Goal: Information Seeking & Learning: Learn about a topic

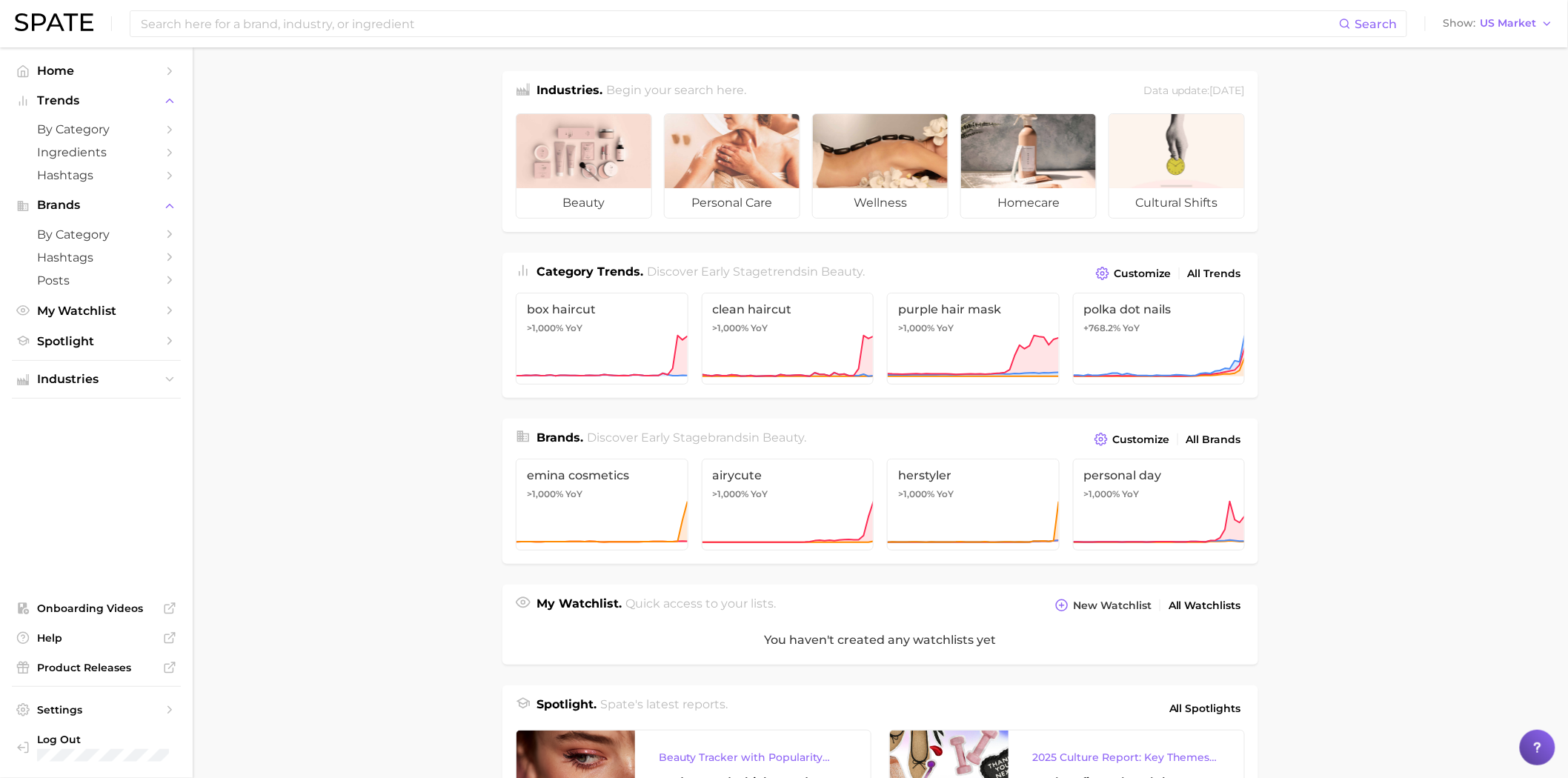
click at [1384, 252] on main "Industries. Begin your search here. Data update: [DATE] beauty personal care we…" at bounding box center [880, 614] width 1375 height 1134
click at [452, 462] on main "Industries. Begin your search here. Data update: [DATE] beauty personal care we…" at bounding box center [880, 614] width 1375 height 1134
click at [124, 132] on span "by Category" at bounding box center [96, 129] width 118 height 14
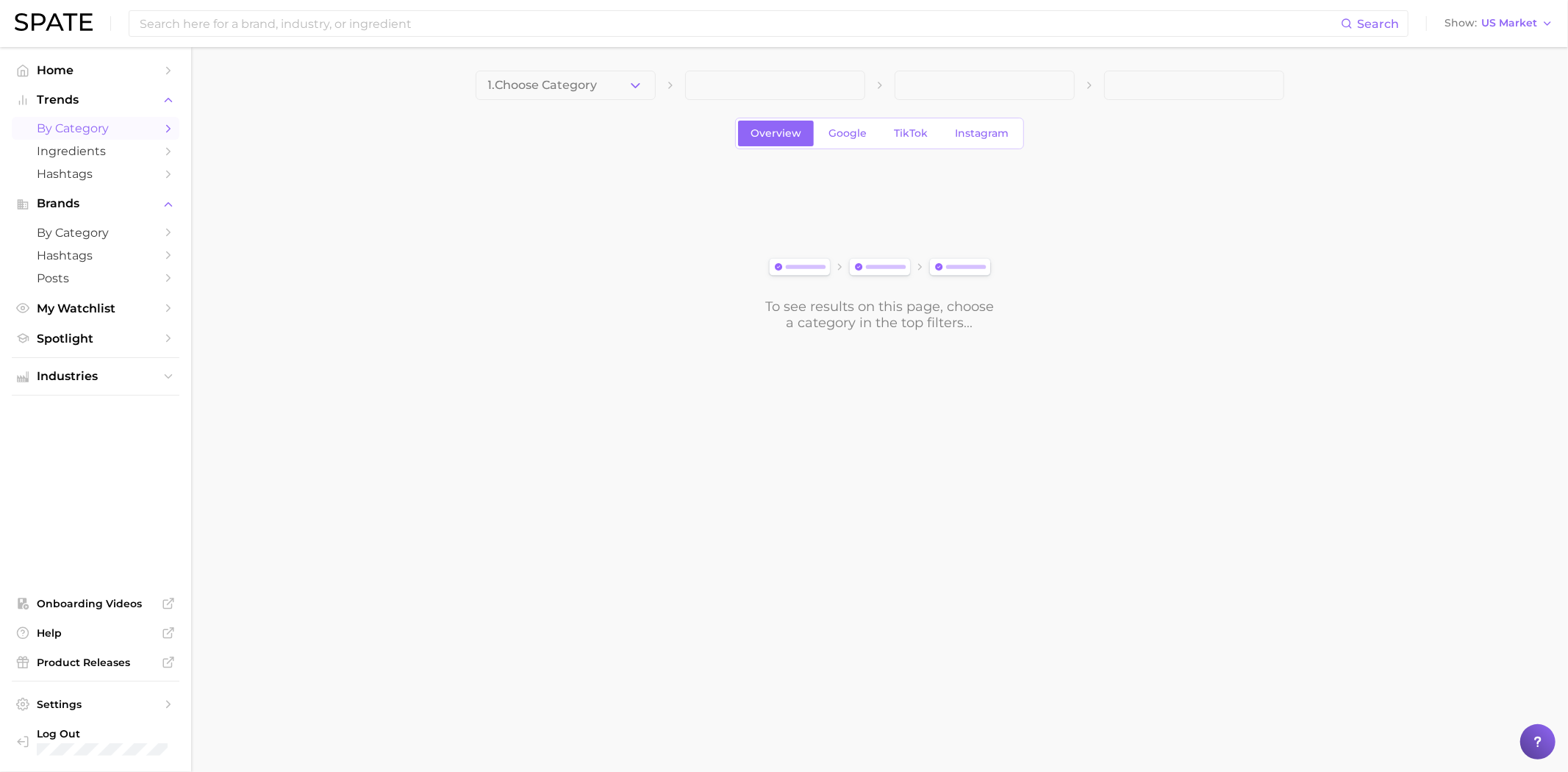
click at [560, 90] on span "1. Choose Category" at bounding box center [542, 85] width 109 height 13
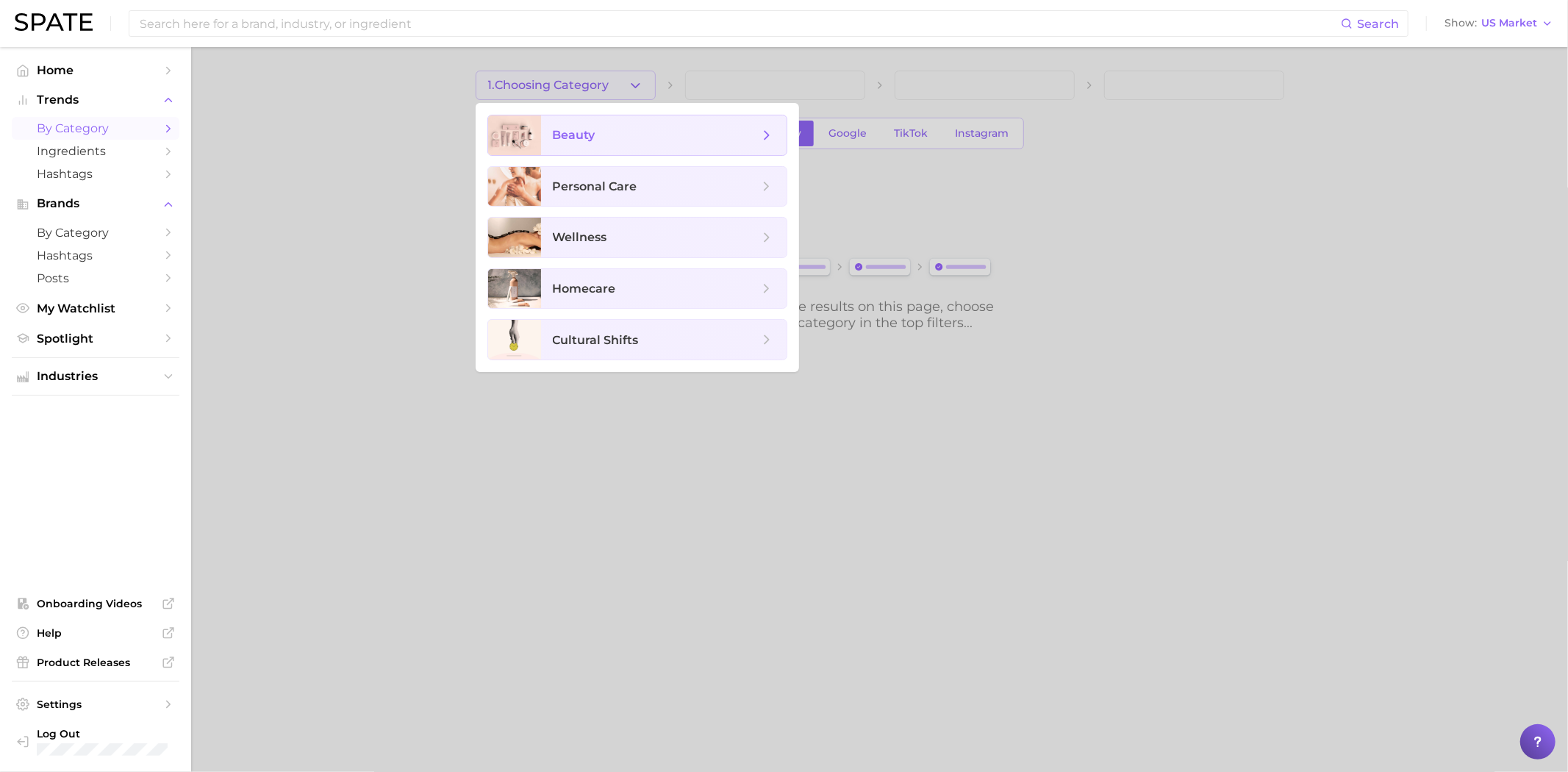
click at [574, 125] on span "beauty" at bounding box center [664, 134] width 245 height 39
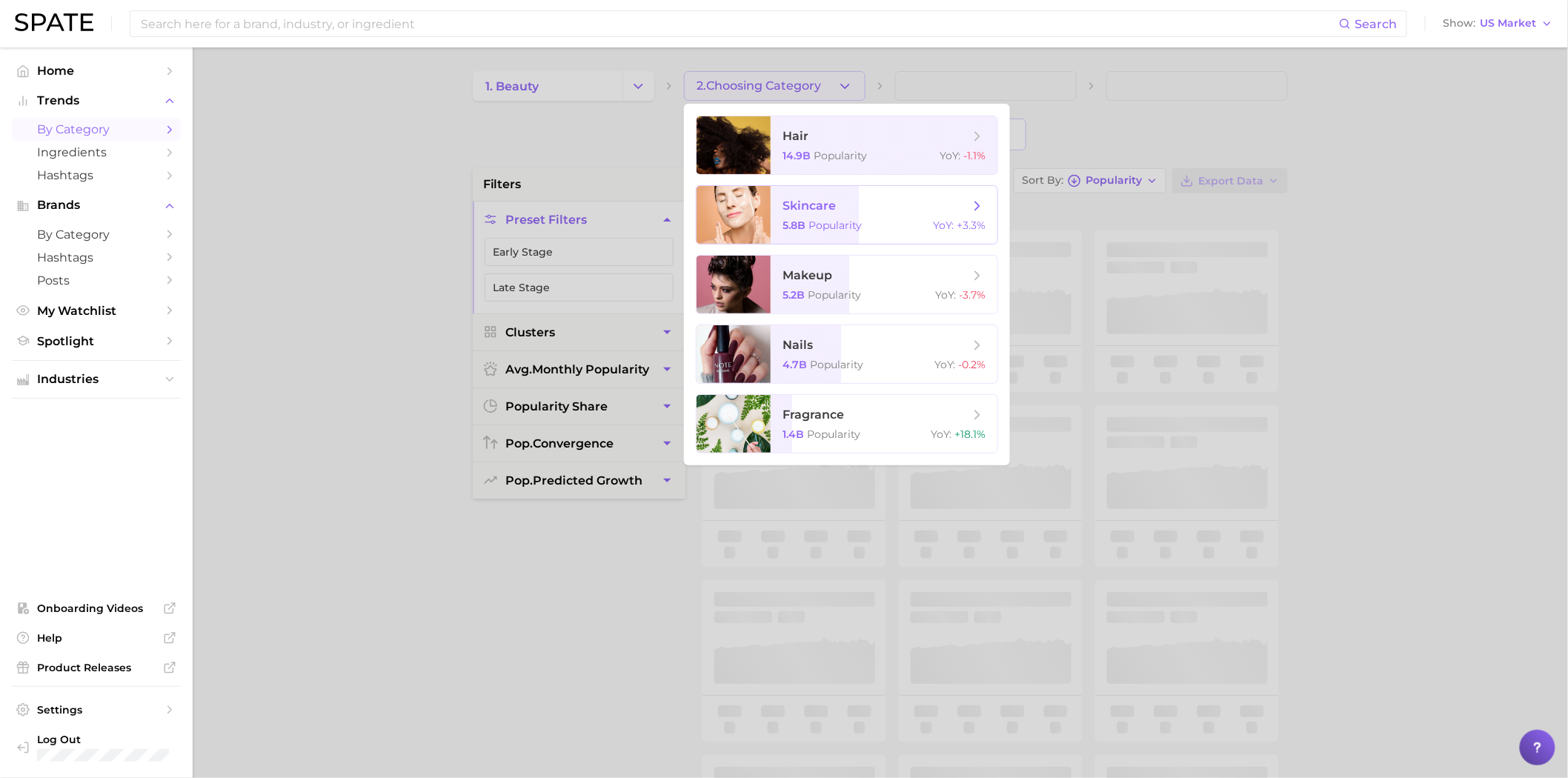
click at [769, 213] on div at bounding box center [733, 214] width 74 height 58
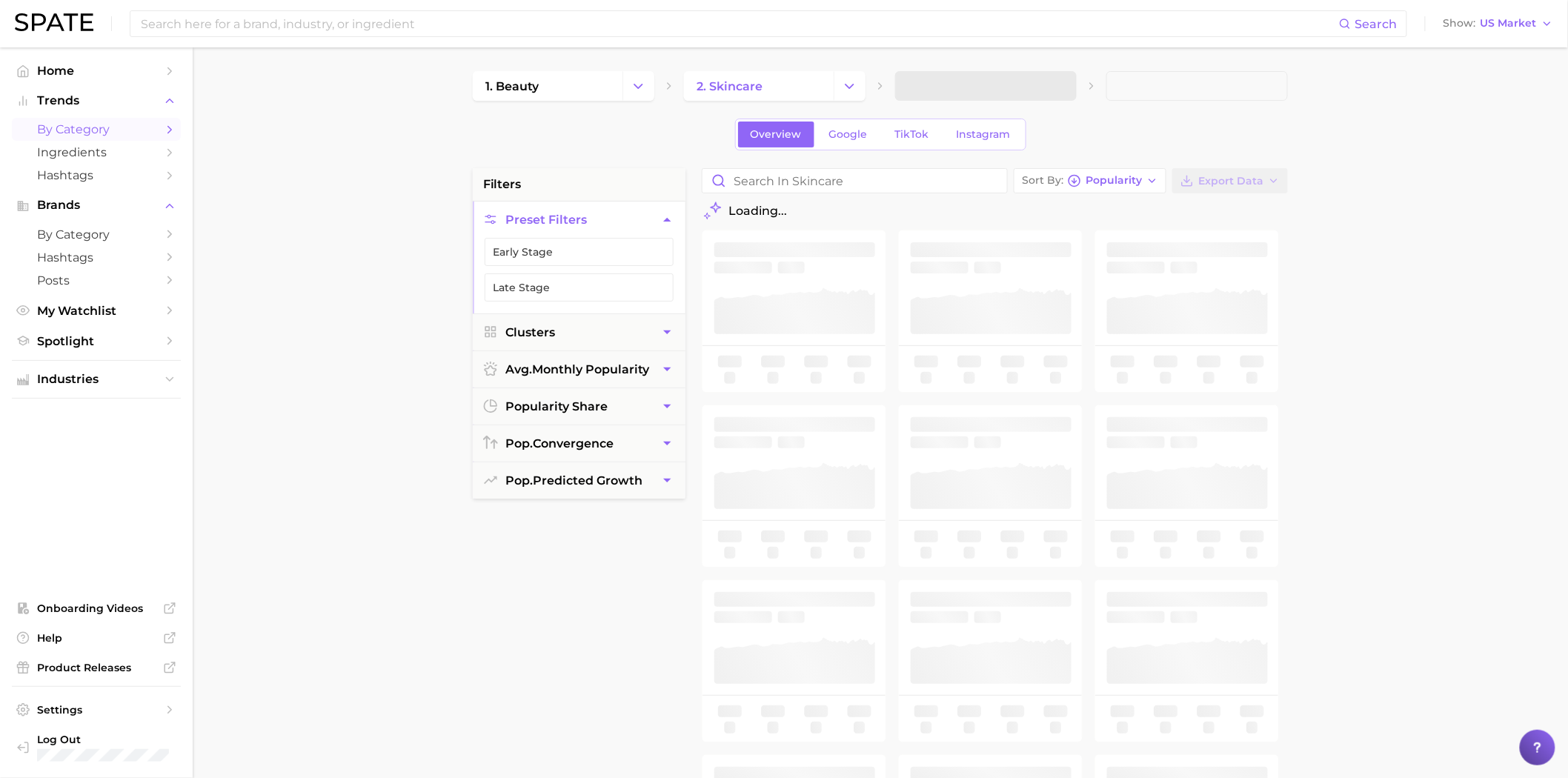
click at [1005, 83] on span at bounding box center [986, 86] width 181 height 30
click at [993, 85] on span "3. Subcategory" at bounding box center [953, 86] width 91 height 13
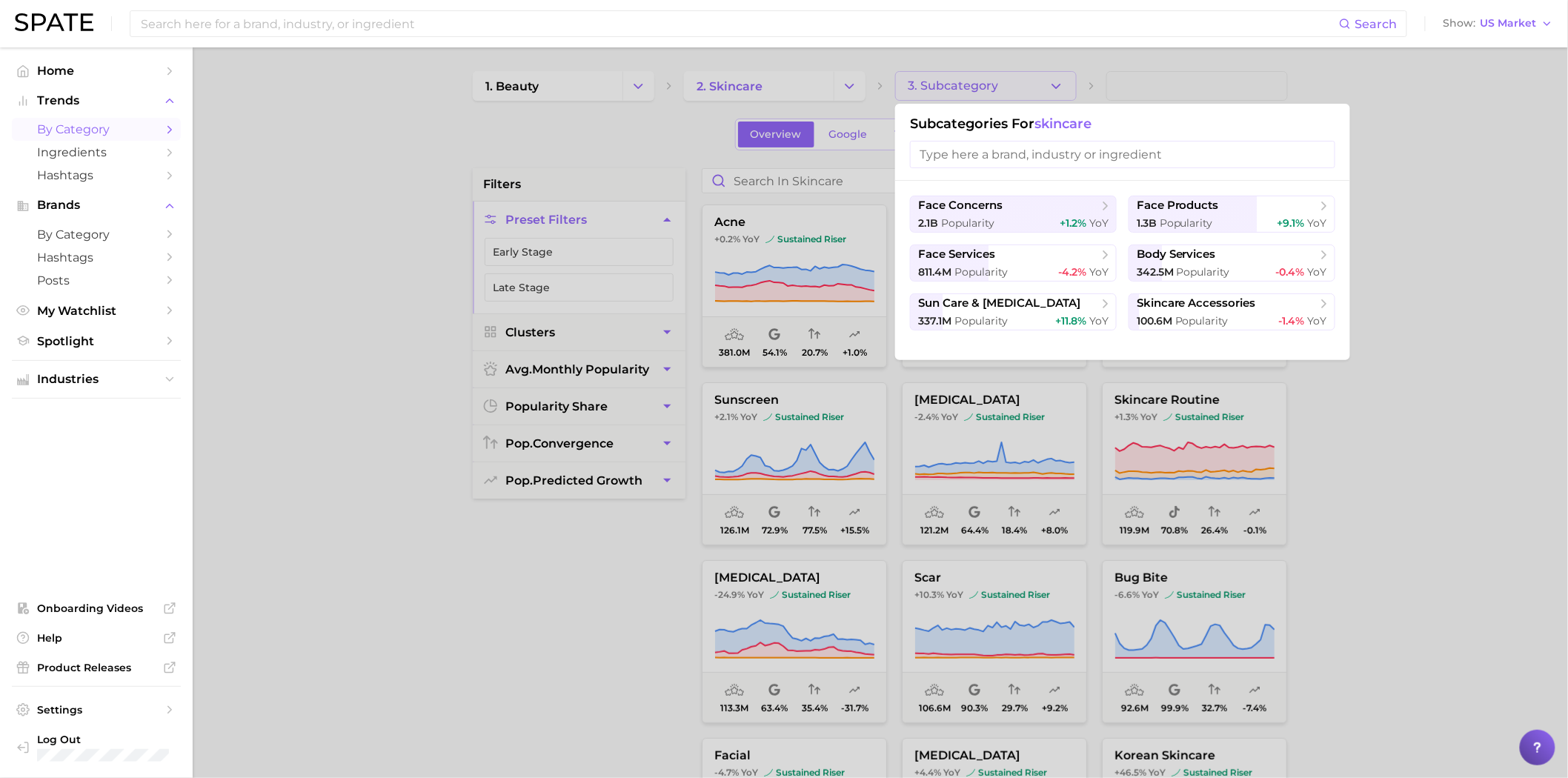
click at [1387, 311] on div at bounding box center [784, 389] width 1568 height 778
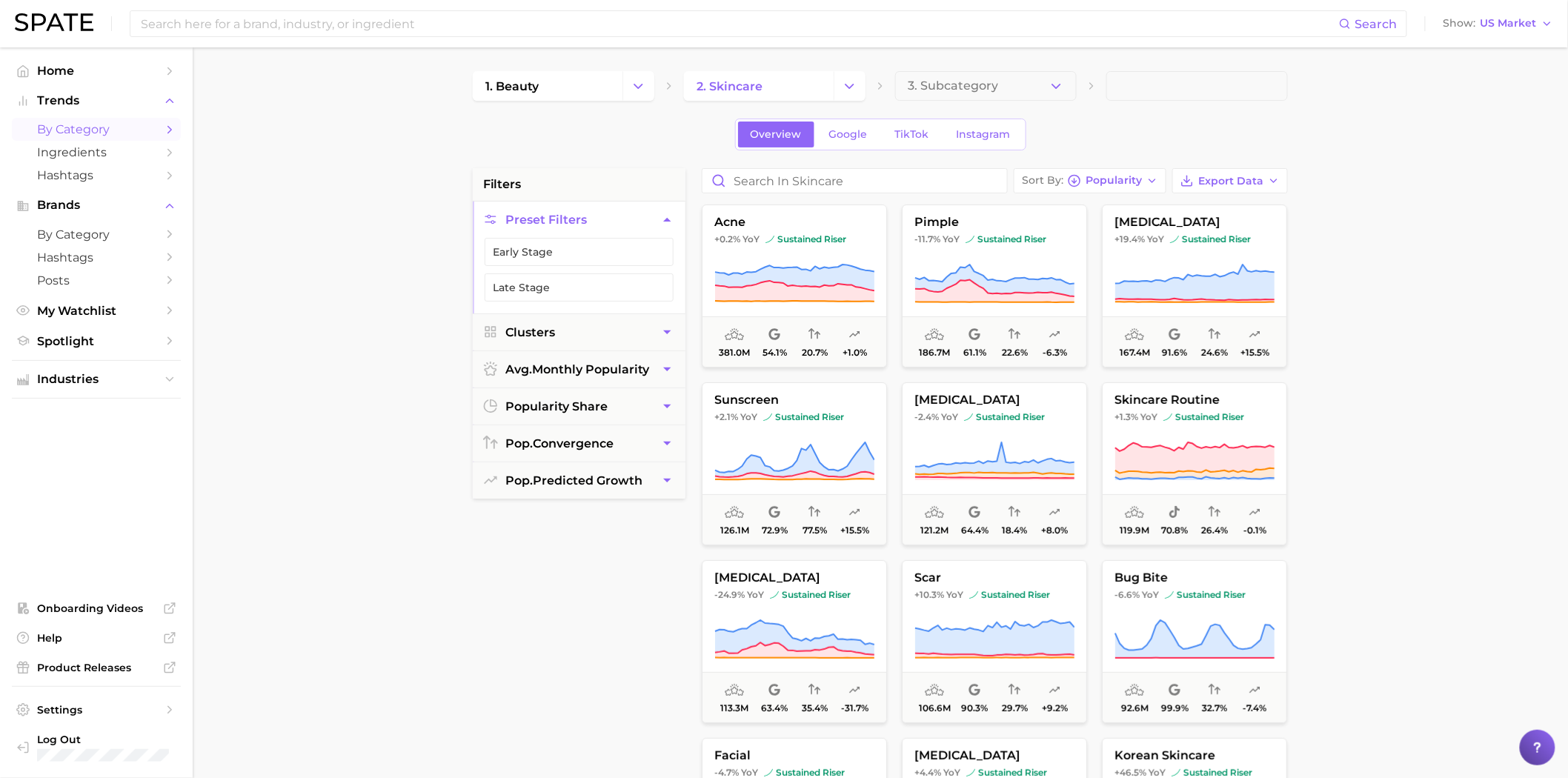
click at [1384, 341] on main "1. beauty 2. skincare 3. Subcategory Overview Google TikTok Instagram filters P…" at bounding box center [880, 609] width 1375 height 1124
click at [921, 138] on span "TikTok" at bounding box center [912, 134] width 34 height 13
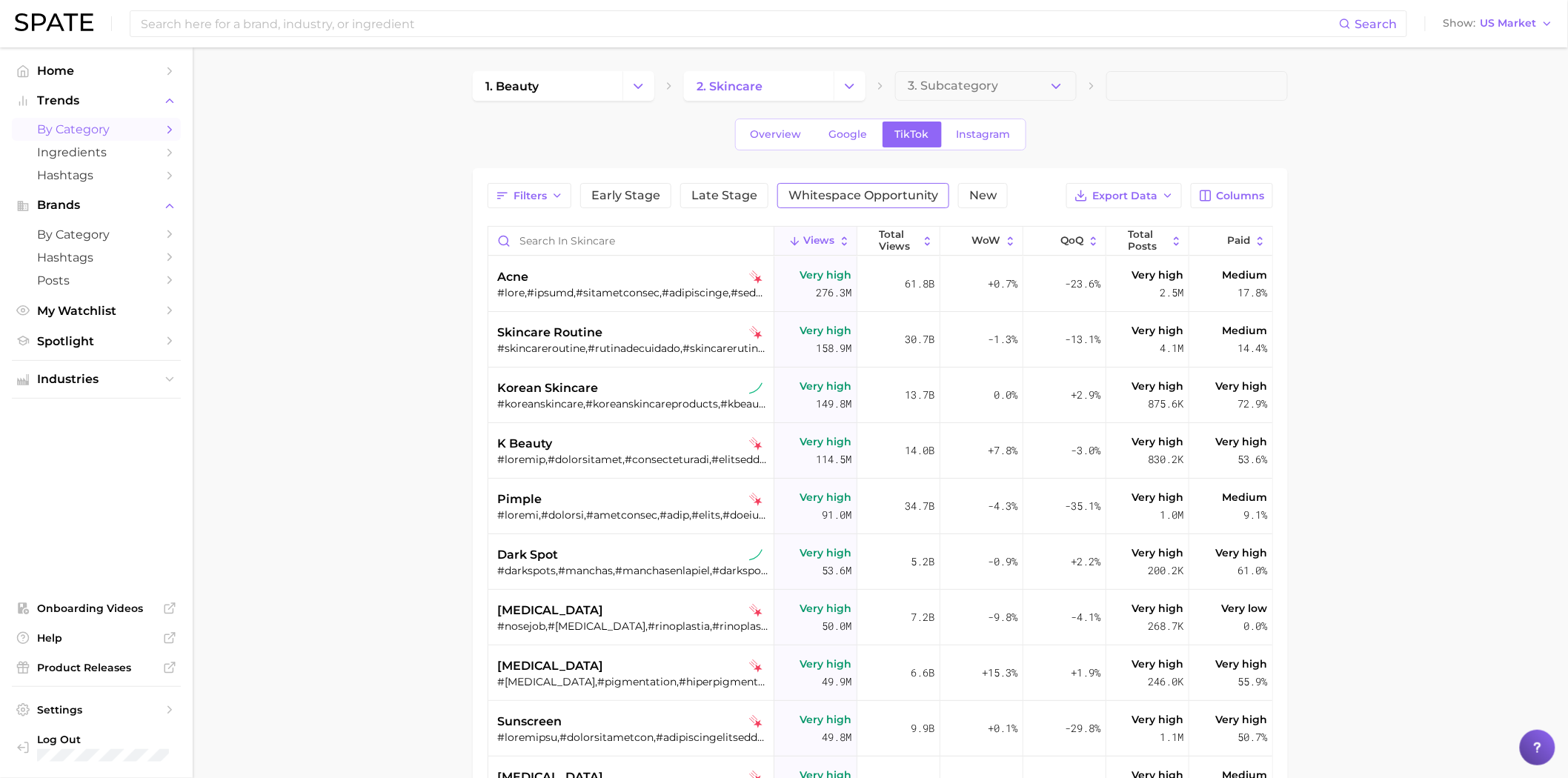
click at [887, 204] on button "Whitespace Opportunity" at bounding box center [863, 195] width 172 height 25
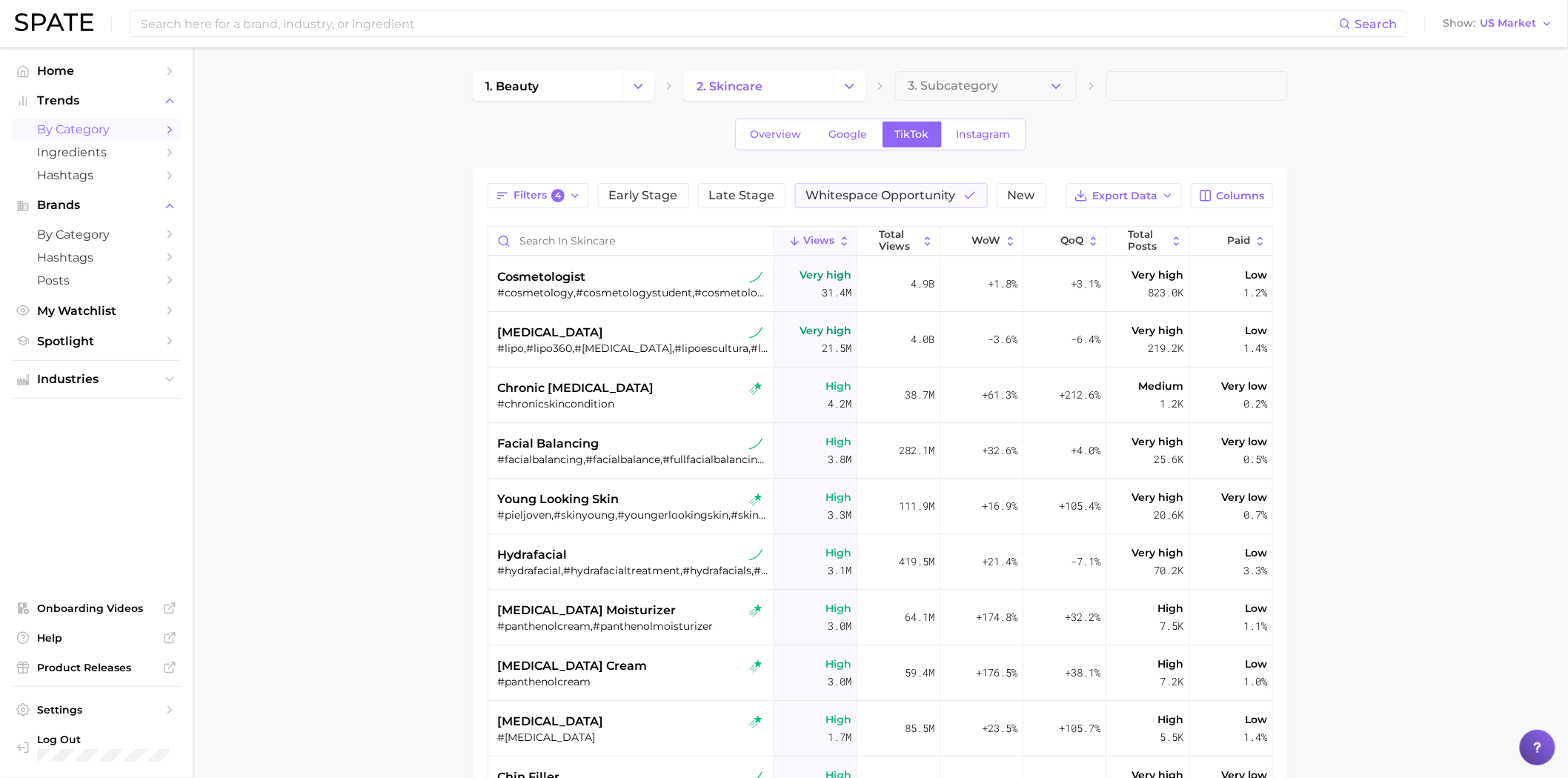
click at [316, 320] on main "1. beauty 2. skincare 3. Subcategory Overview Google TikTok Instagram Filters 4…" at bounding box center [880, 570] width 1375 height 1045
click at [963, 132] on span "Instagram" at bounding box center [984, 134] width 54 height 13
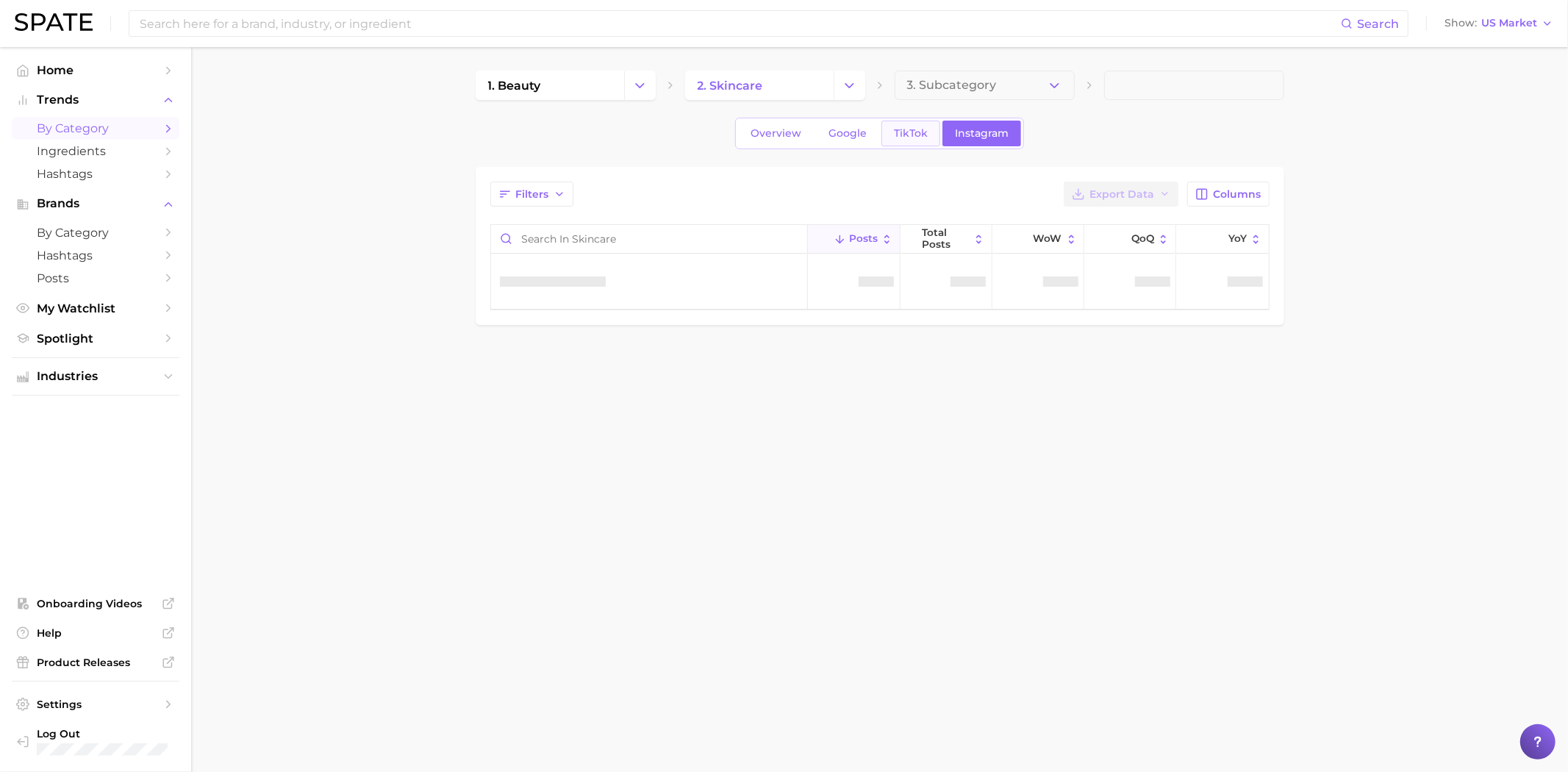
click at [904, 131] on span "TikTok" at bounding box center [911, 133] width 34 height 13
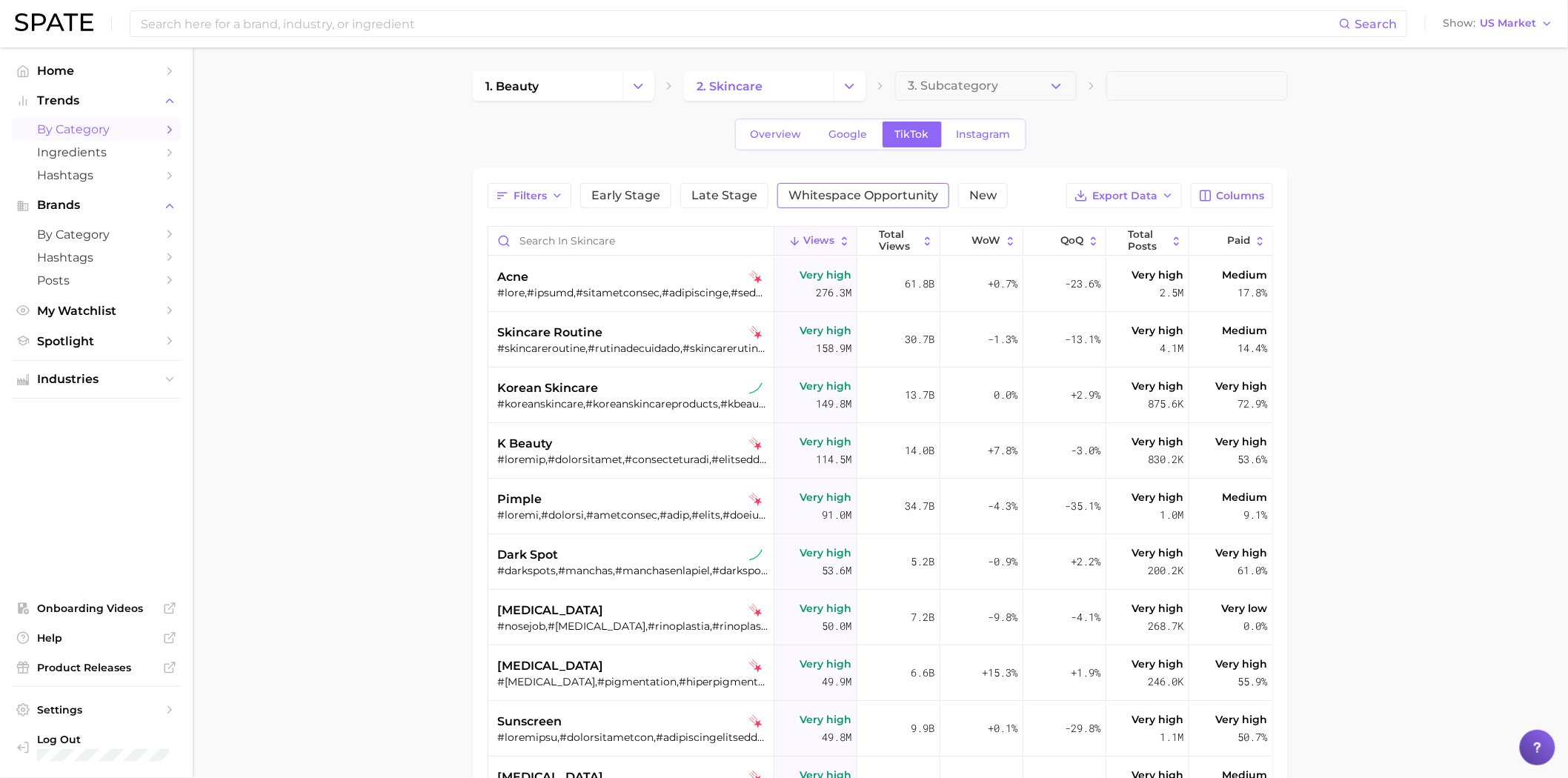
click at [846, 189] on span "Whitespace Opportunity" at bounding box center [863, 195] width 150 height 12
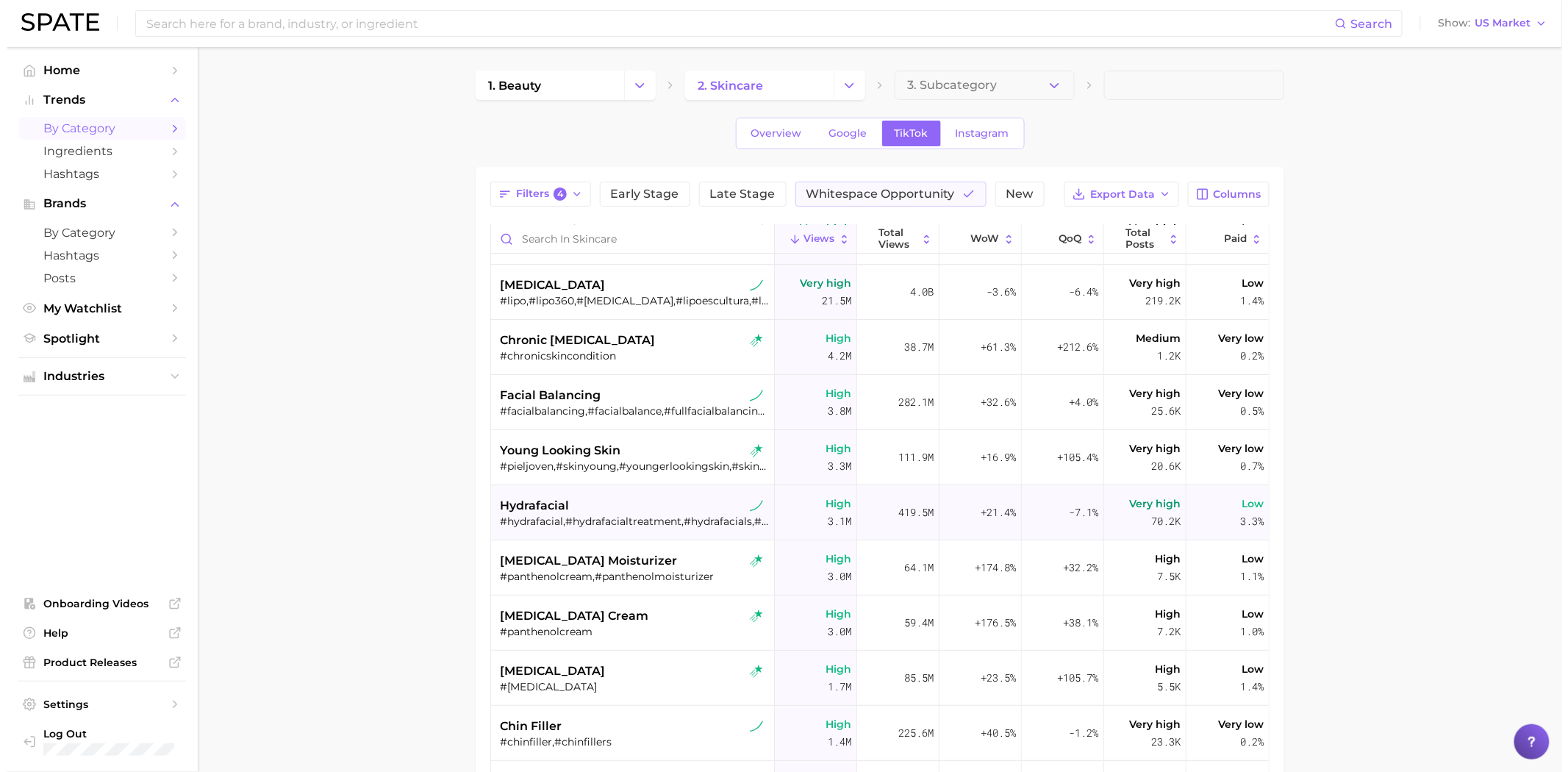
scroll to position [82, 0]
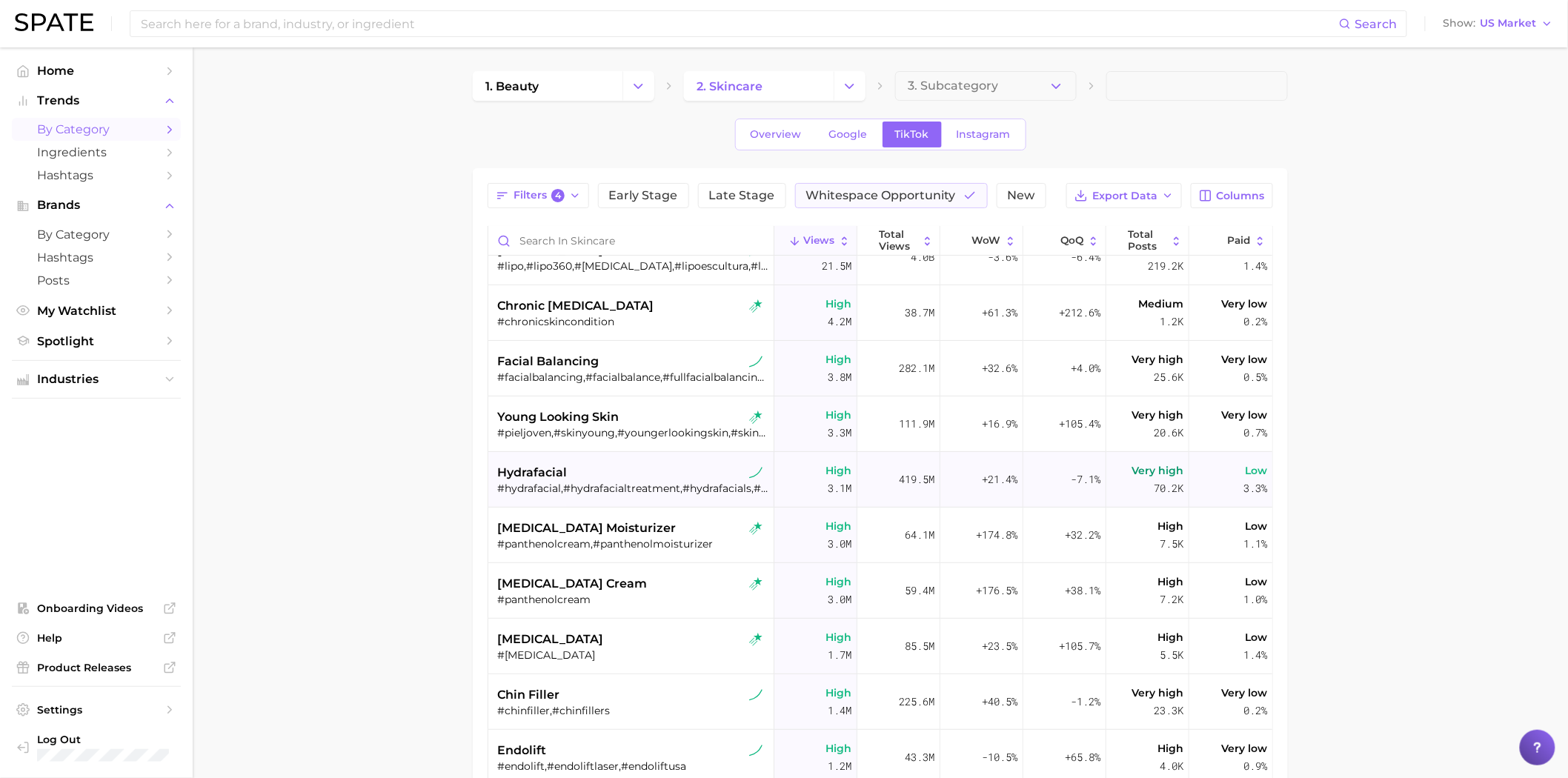
click at [596, 478] on div "hydrafacial" at bounding box center [633, 472] width 271 height 18
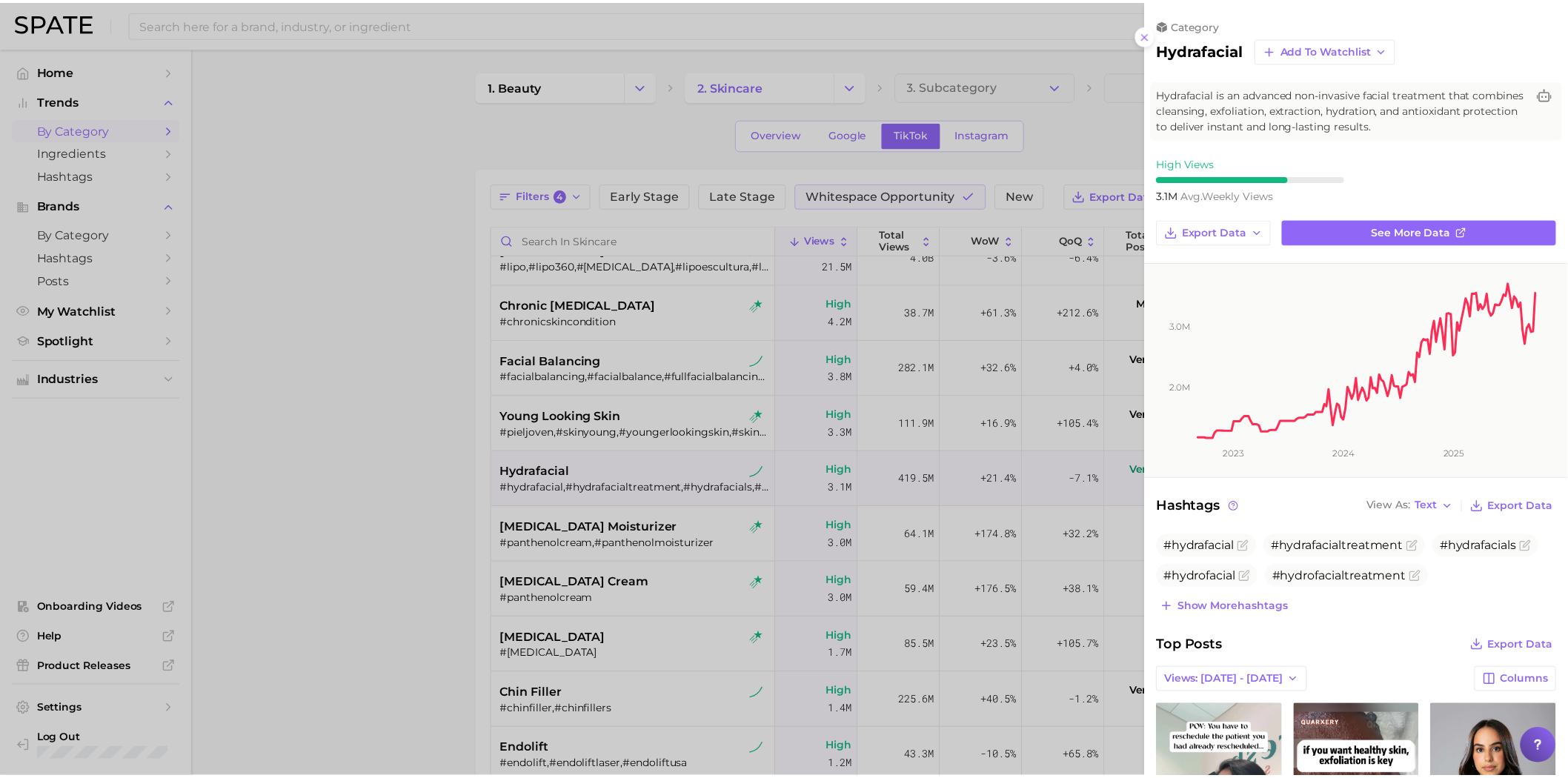
scroll to position [0, 0]
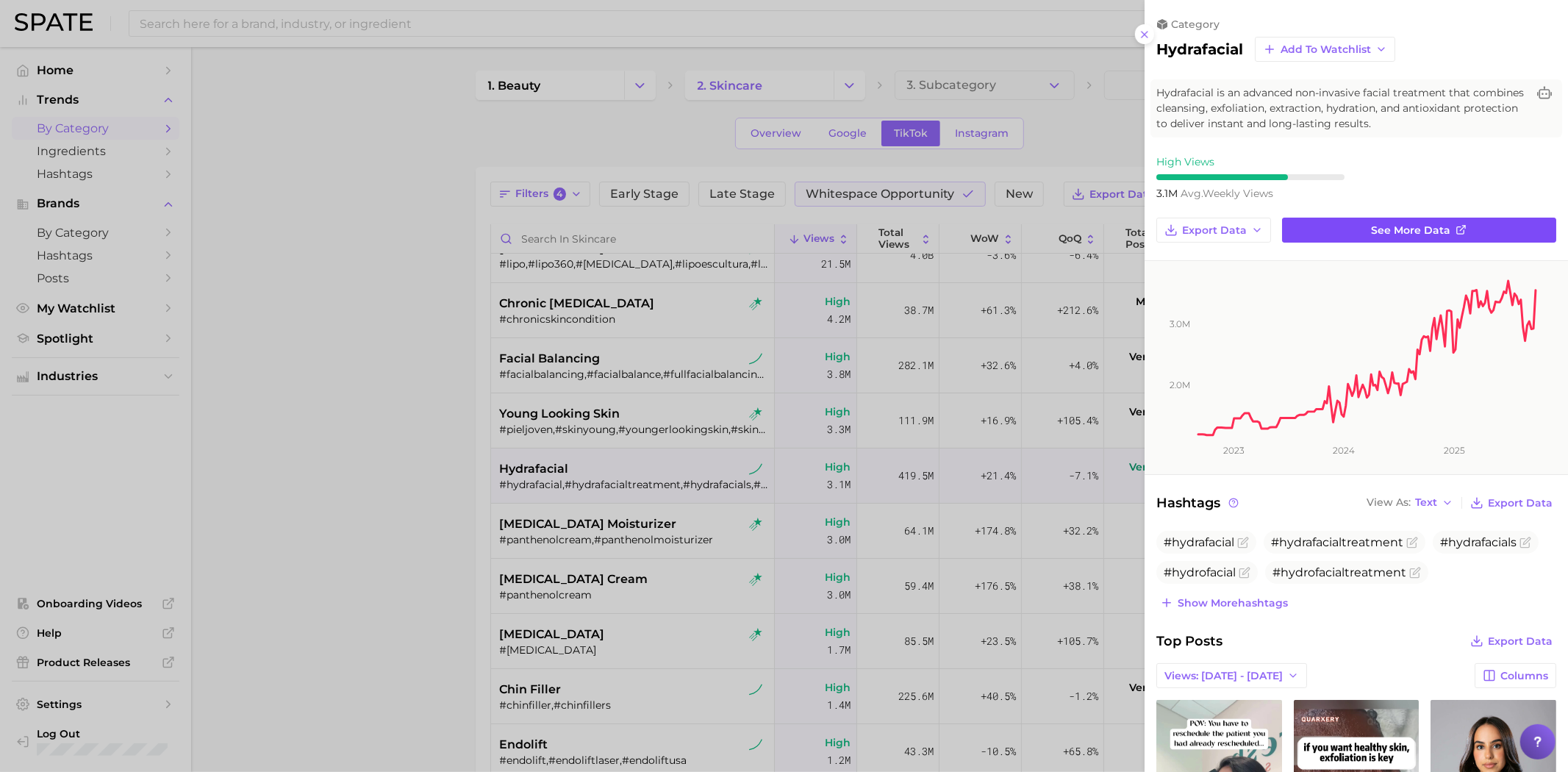
click at [1457, 233] on icon at bounding box center [1460, 231] width 7 height 7
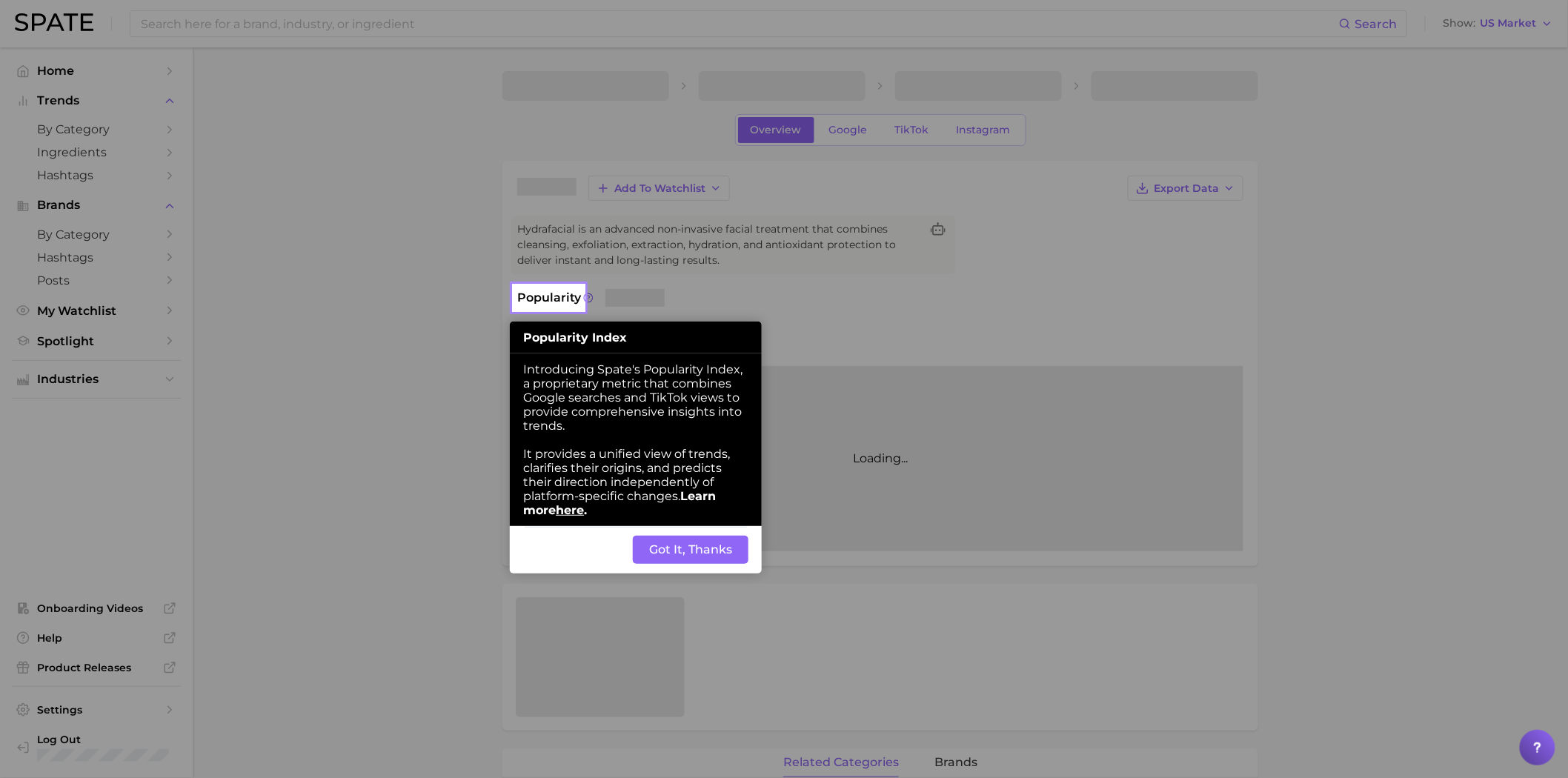
click at [664, 561] on button "Got It, Thanks" at bounding box center [691, 550] width 115 height 28
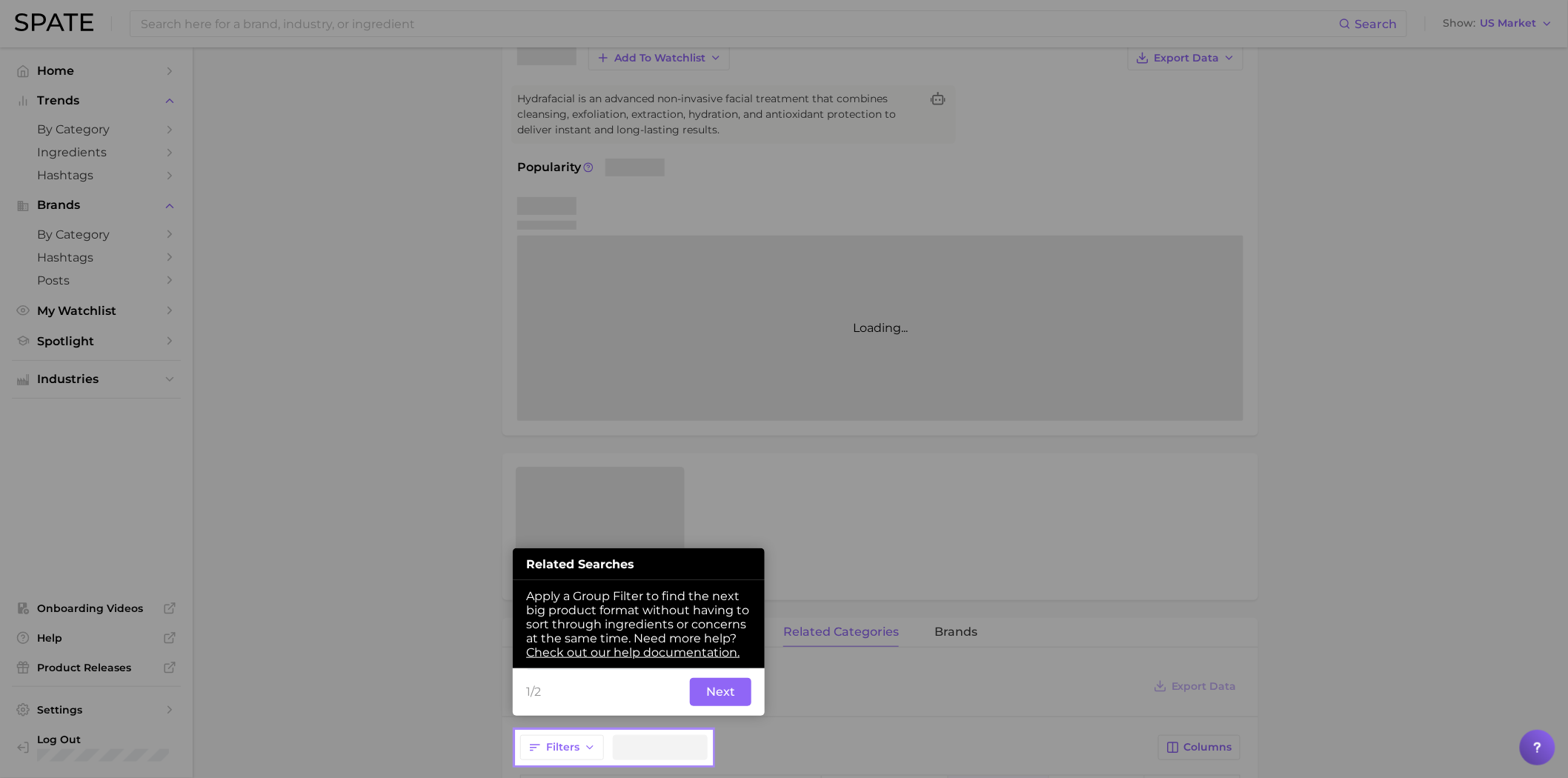
scroll to position [149, 0]
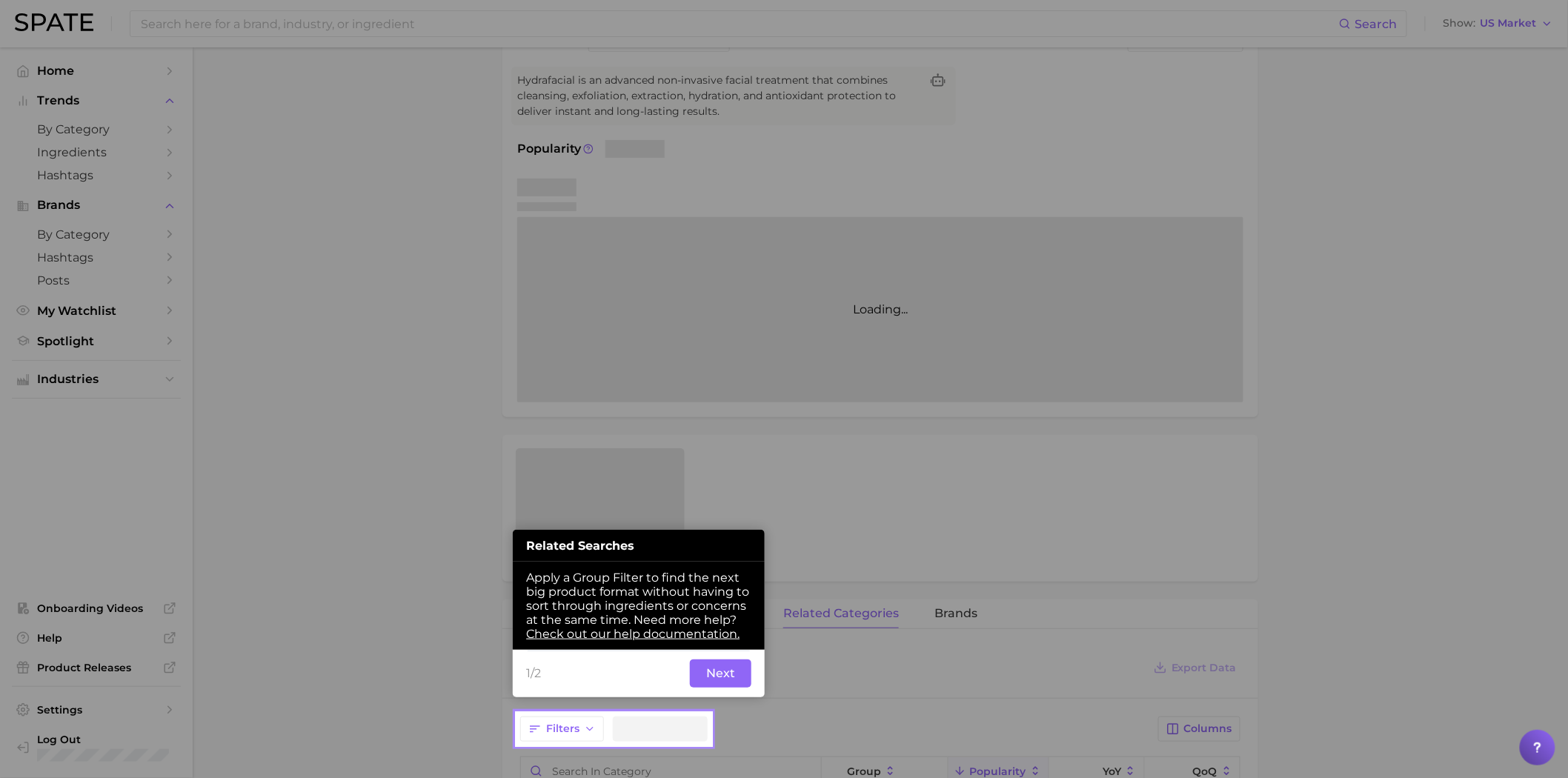
click at [720, 685] on button "Next" at bounding box center [721, 673] width 61 height 28
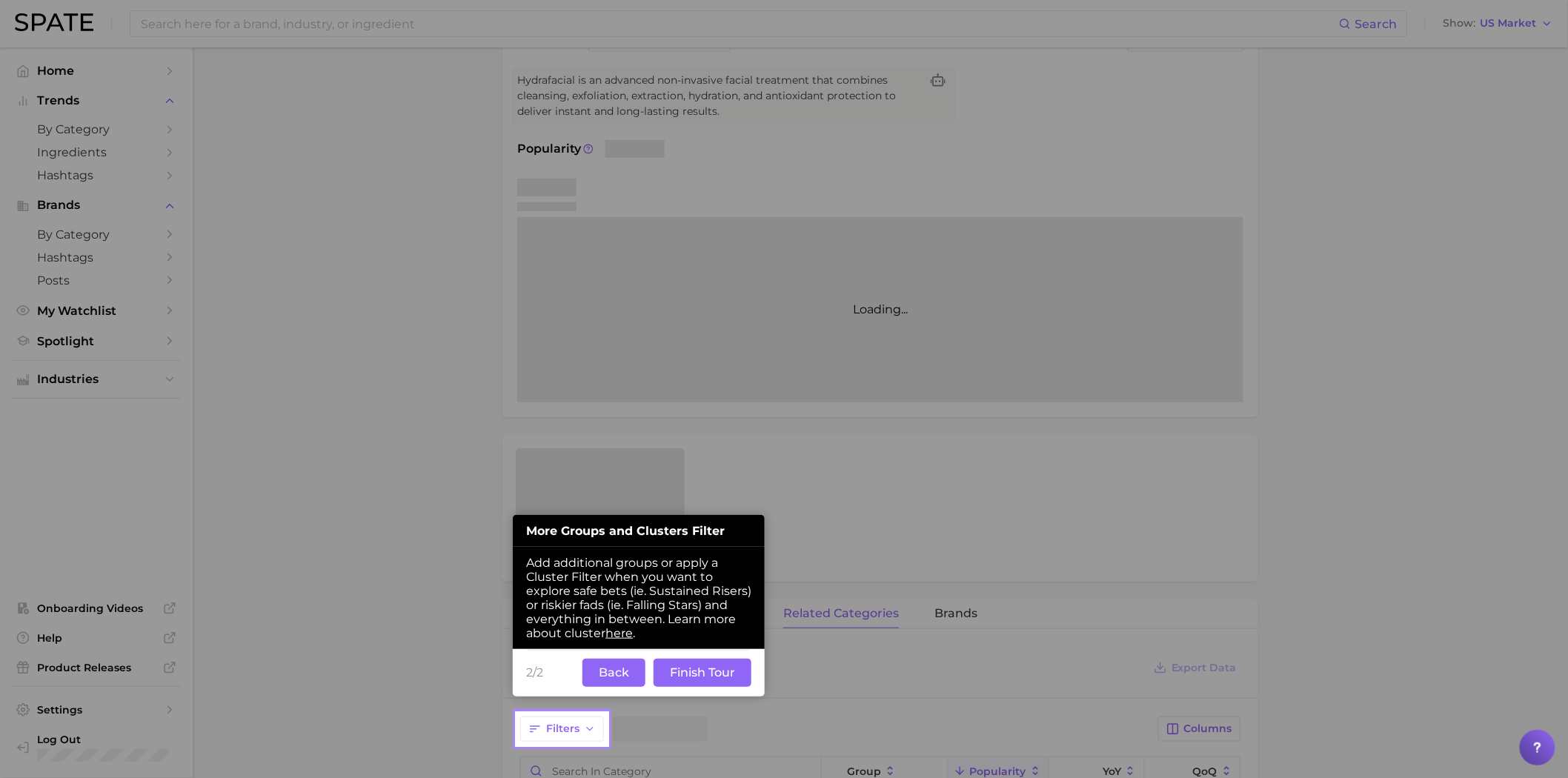
click at [722, 678] on button "Finish Tour" at bounding box center [702, 672] width 98 height 28
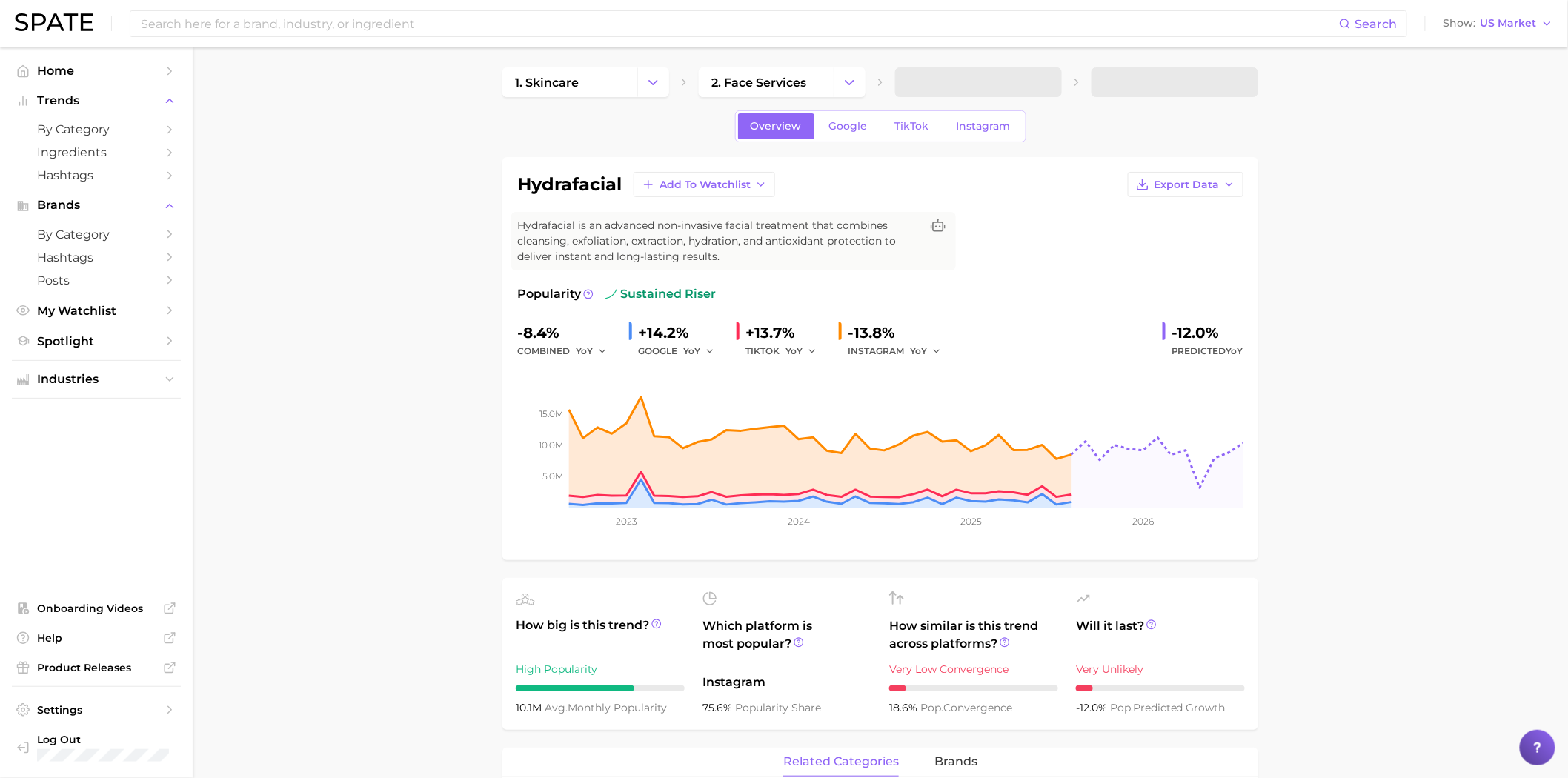
scroll to position [0, 0]
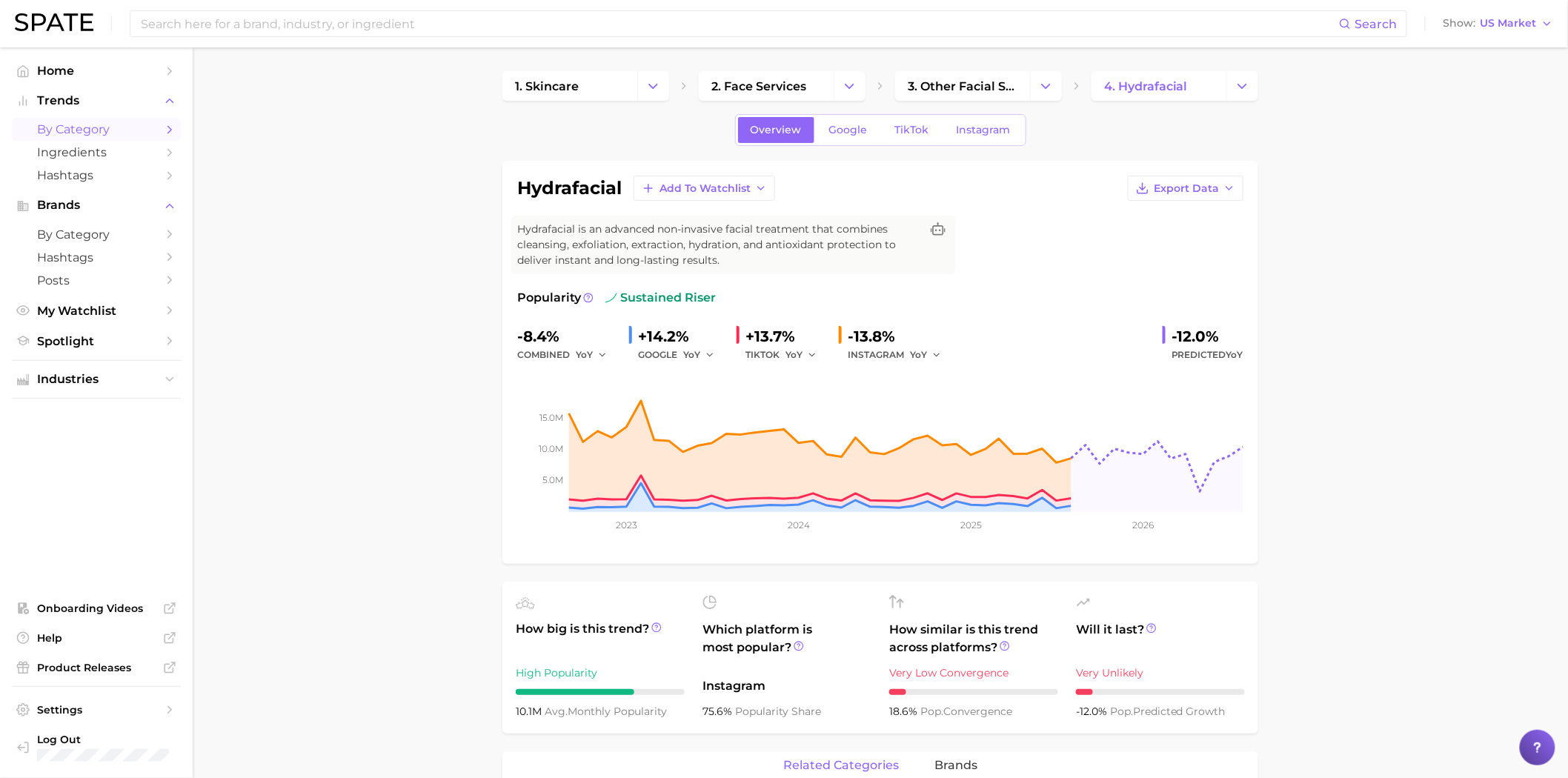
click at [109, 129] on span "by Category" at bounding box center [96, 129] width 118 height 14
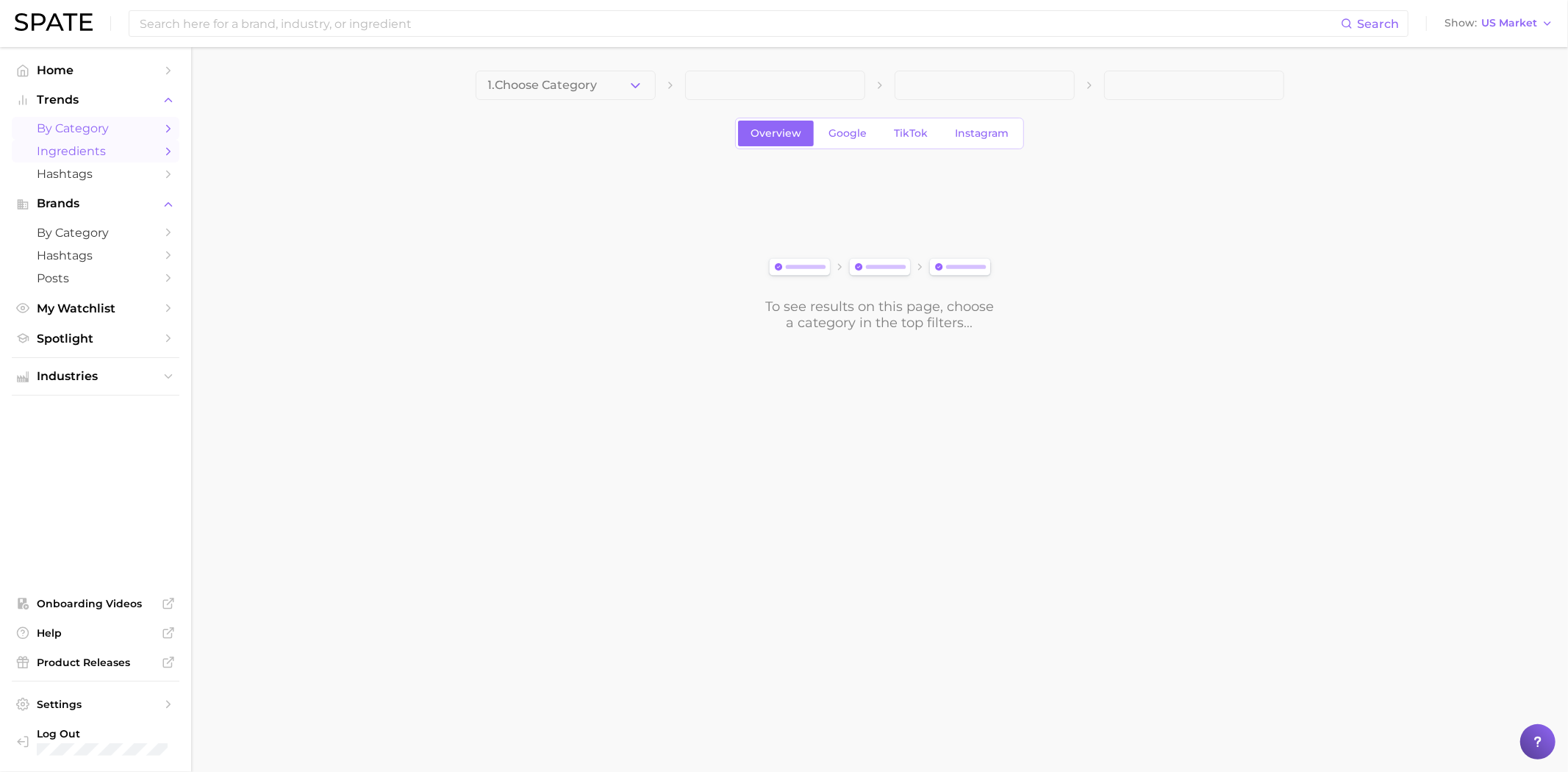
click at [71, 148] on span "Ingredients" at bounding box center [95, 151] width 117 height 14
click at [120, 137] on link "by Category" at bounding box center [96, 128] width 168 height 23
click at [120, 163] on link "Ingredients" at bounding box center [96, 151] width 168 height 23
click at [854, 133] on span "Google" at bounding box center [847, 133] width 38 height 13
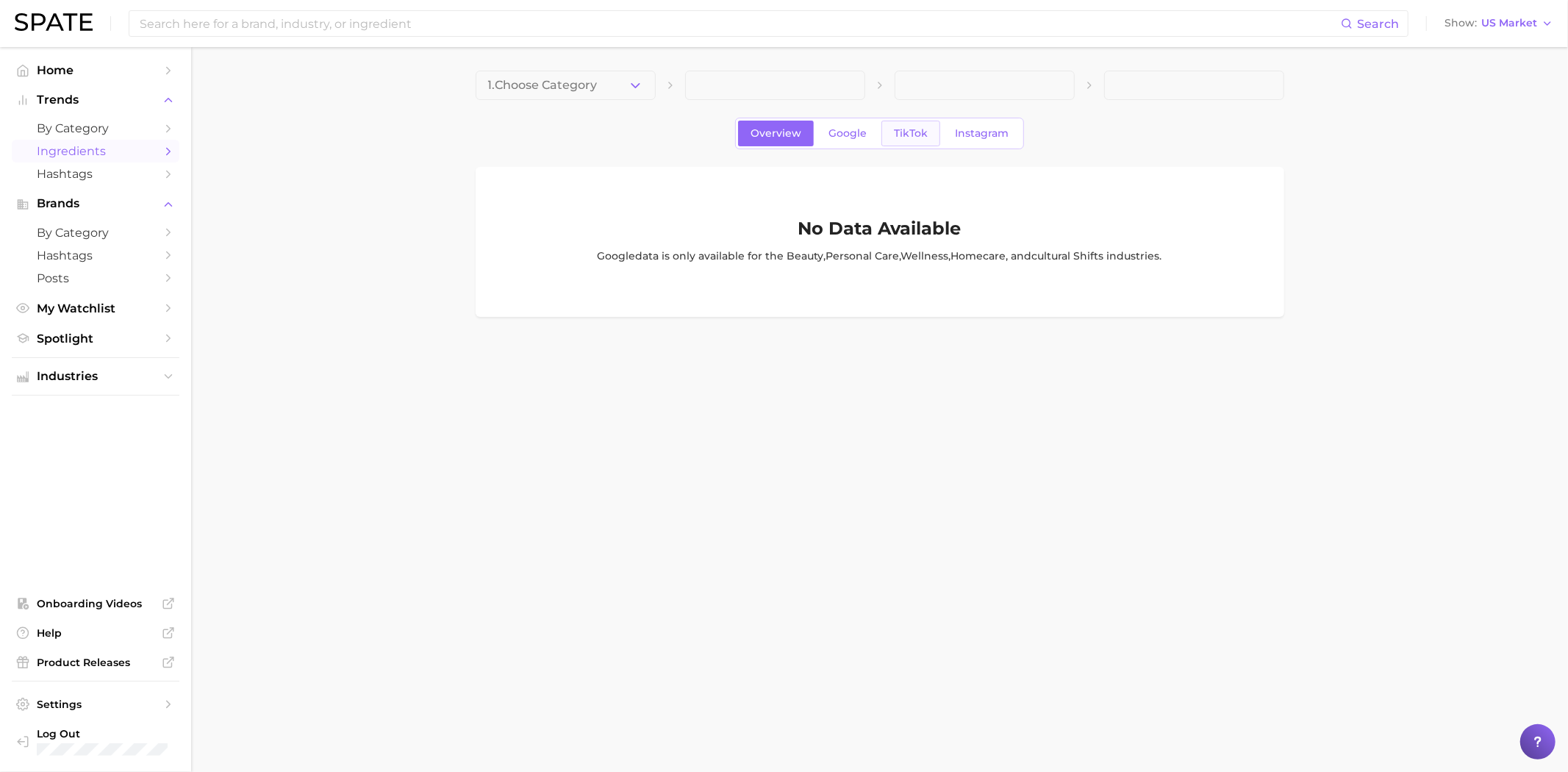
click at [933, 134] on link "TikTok" at bounding box center [910, 133] width 59 height 26
click at [955, 131] on span "Instagram" at bounding box center [982, 133] width 54 height 13
click at [103, 135] on span "by Category" at bounding box center [95, 128] width 117 height 14
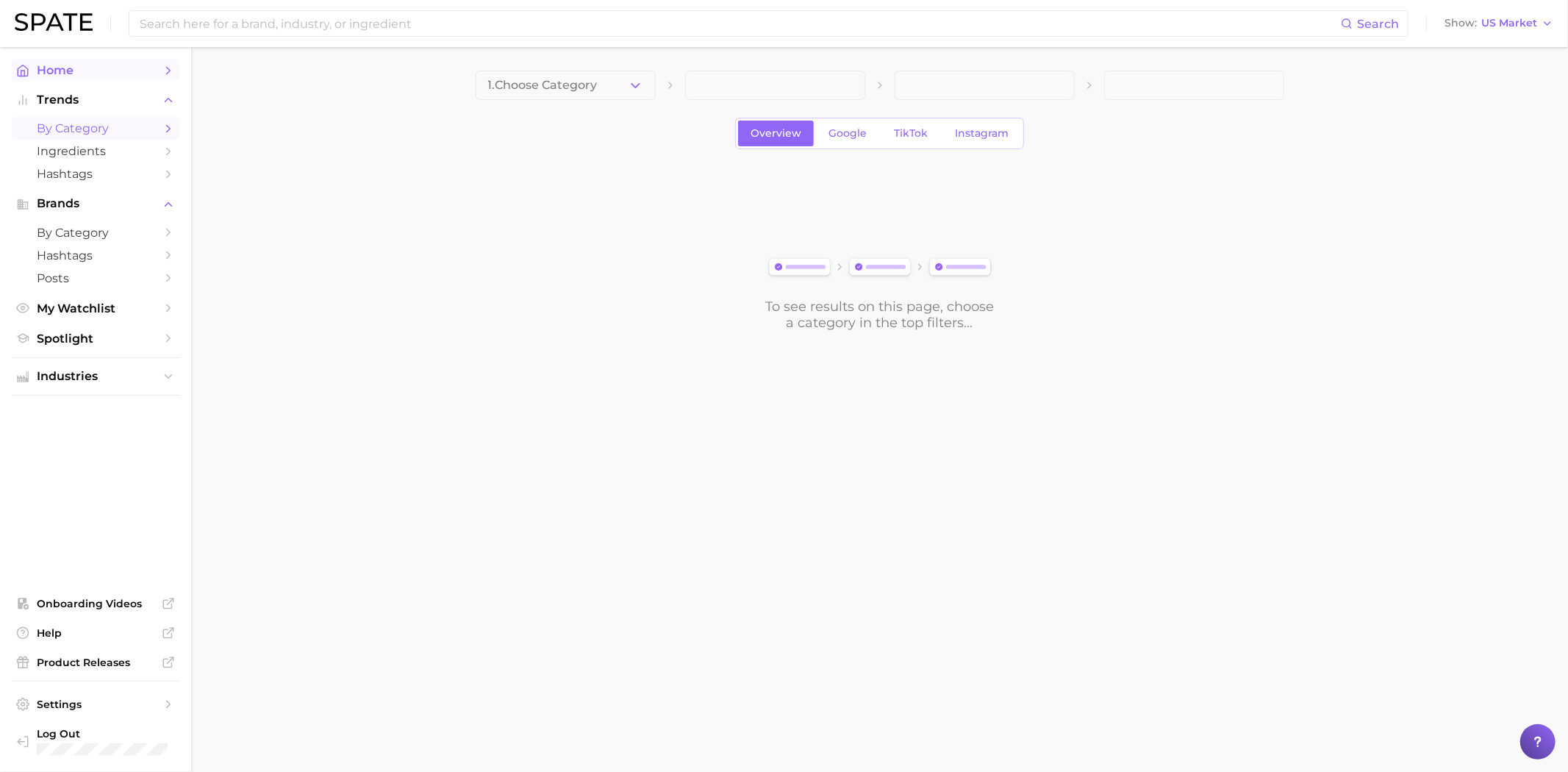
click at [67, 70] on span "Home" at bounding box center [95, 70] width 117 height 14
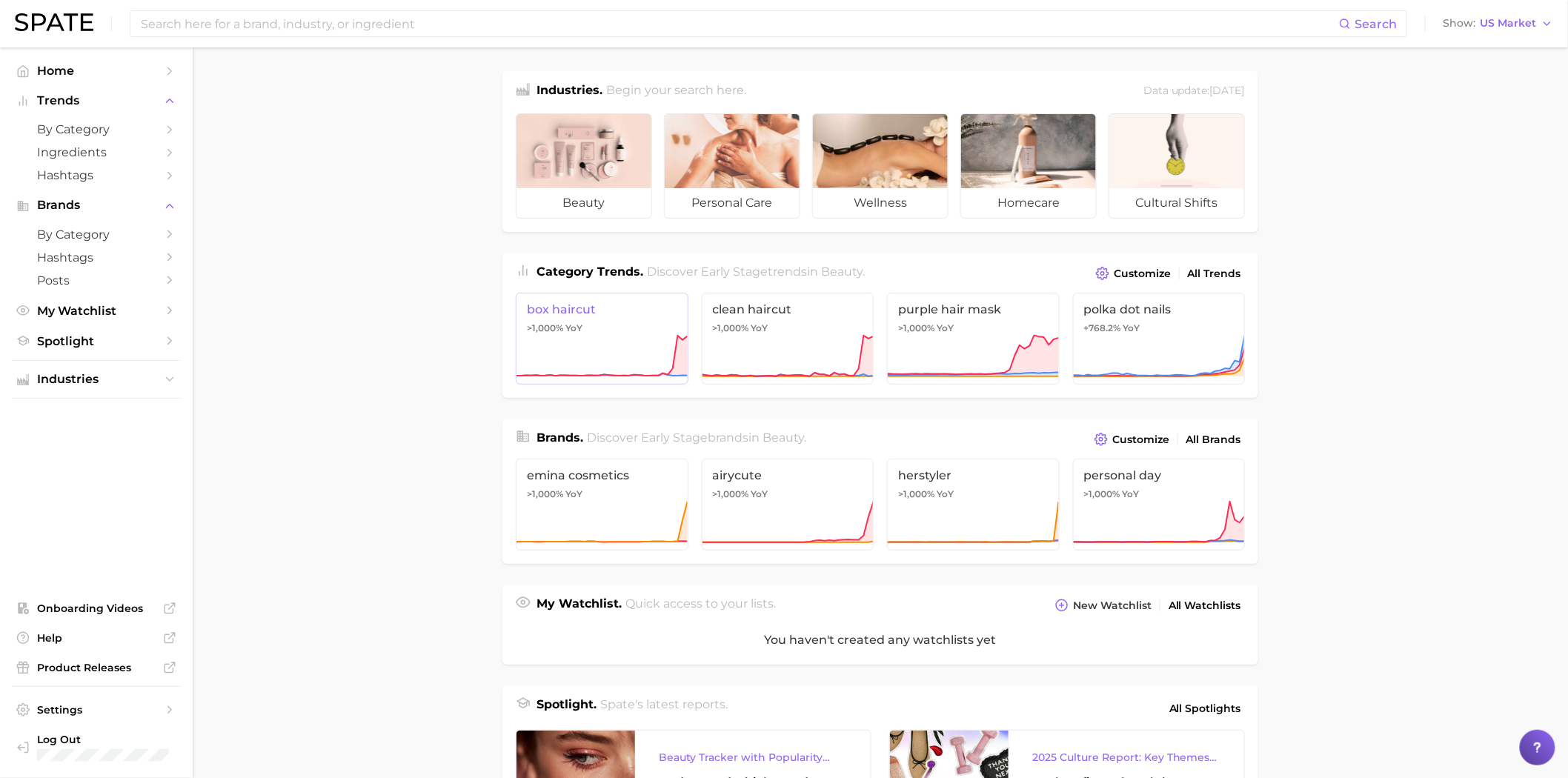
click at [605, 335] on icon at bounding box center [601, 356] width 172 height 44
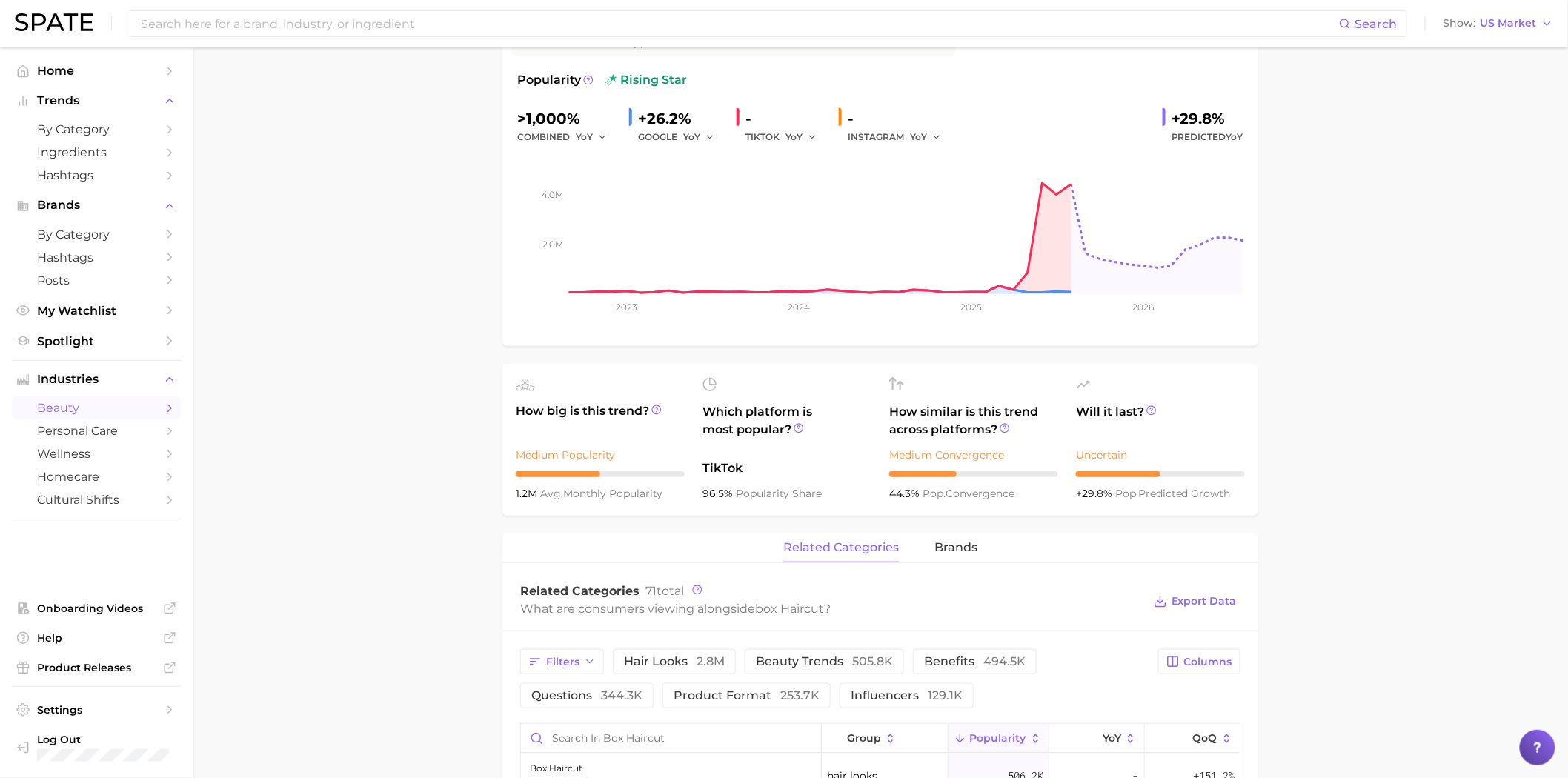
scroll to position [246, 0]
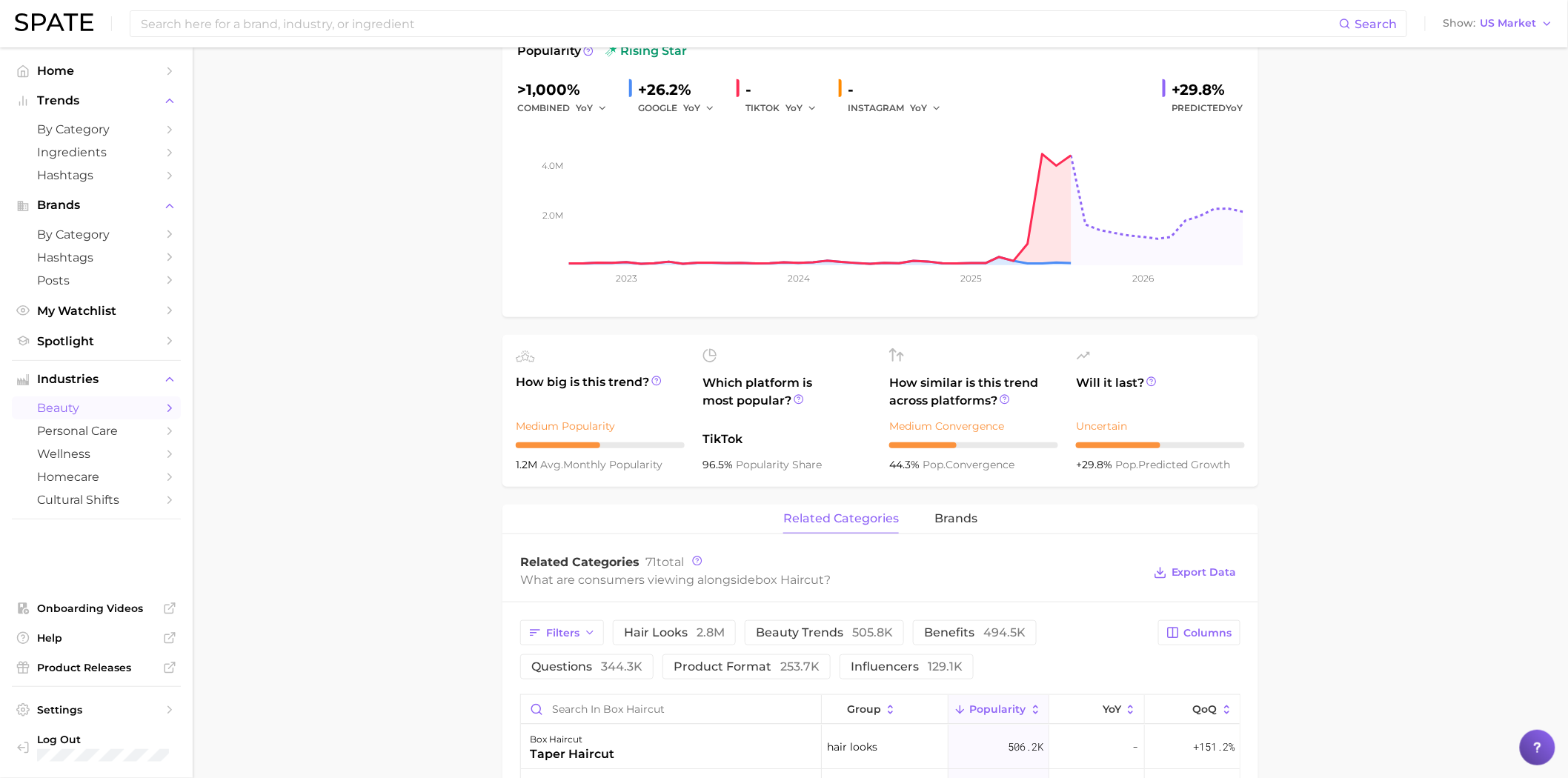
drag, startPoint x: 1430, startPoint y: 482, endPoint x: 1435, endPoint y: 450, distance: 32.4
click at [1430, 482] on main "1. hair 2. hair looks 3. haircuts 4. box haircut Overview Google TikTok Instagr…" at bounding box center [880, 682] width 1375 height 1763
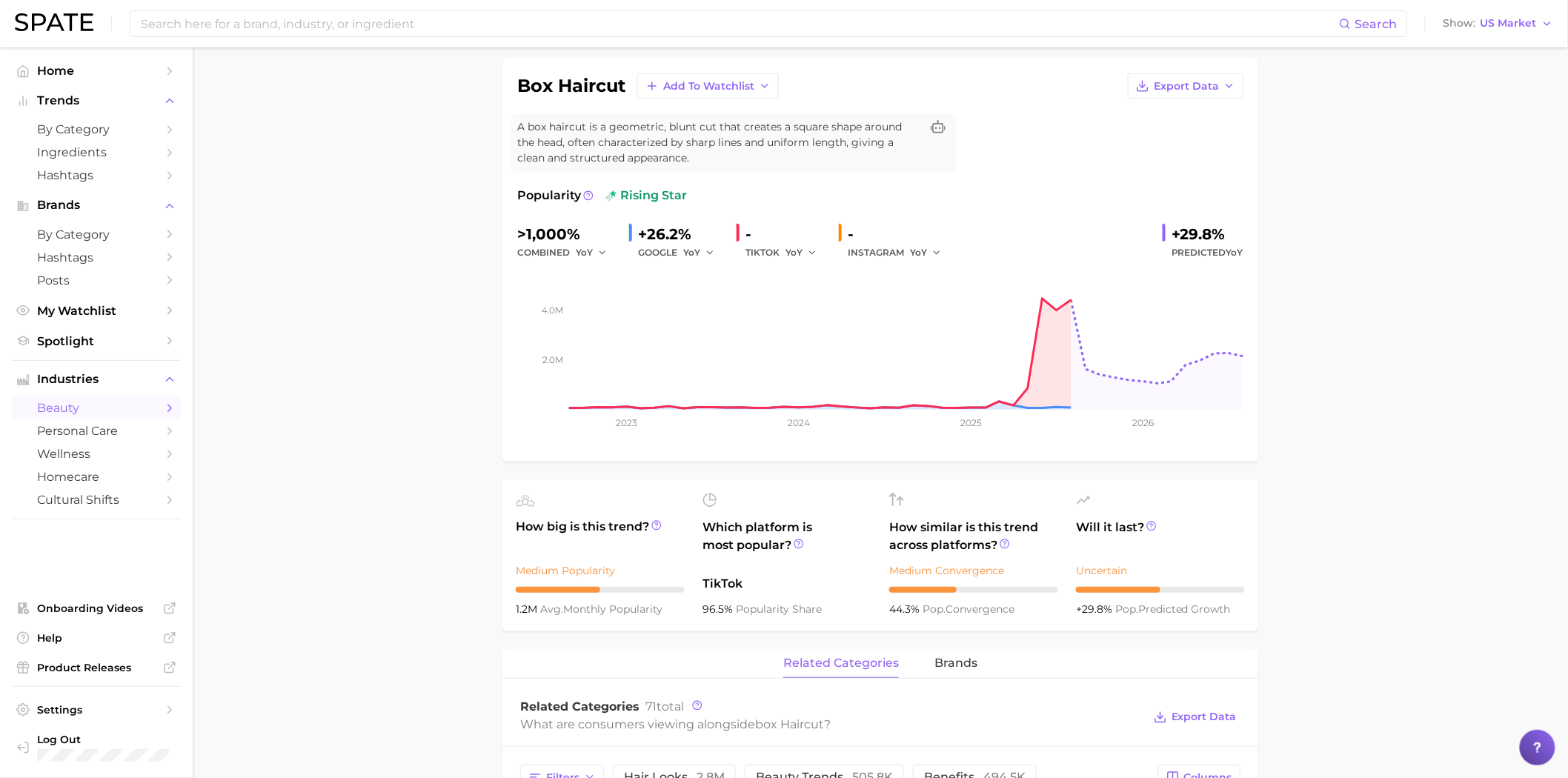
scroll to position [0, 0]
